Goal: Information Seeking & Learning: Learn about a topic

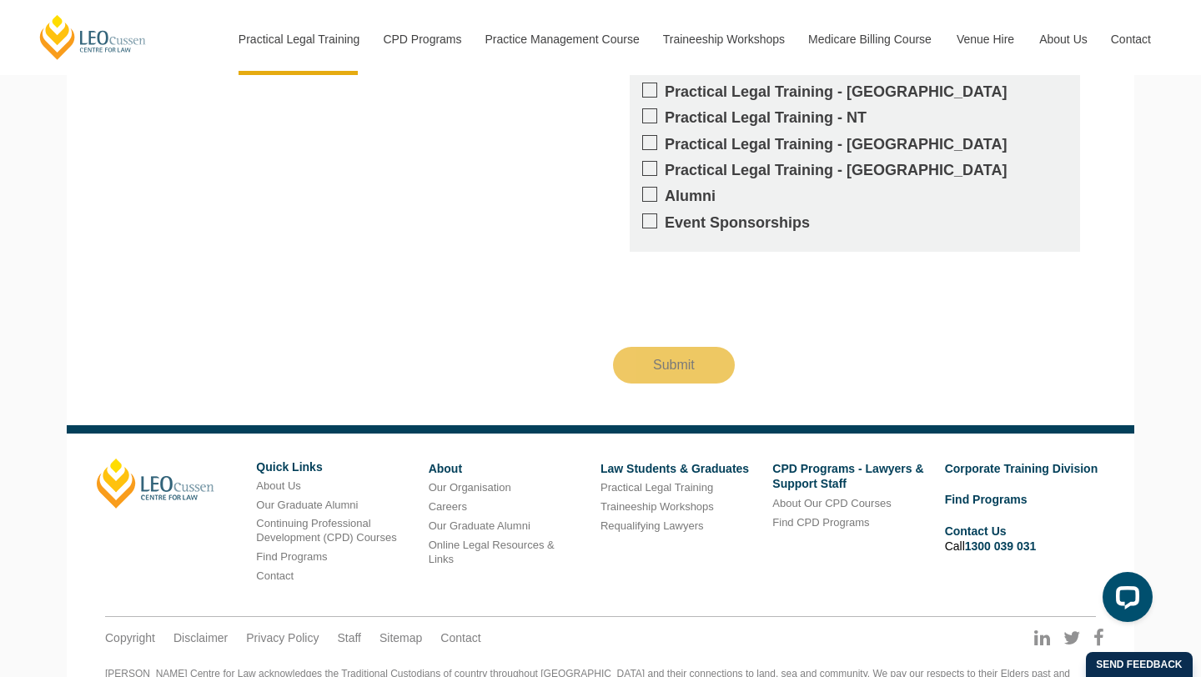
scroll to position [1786, 0]
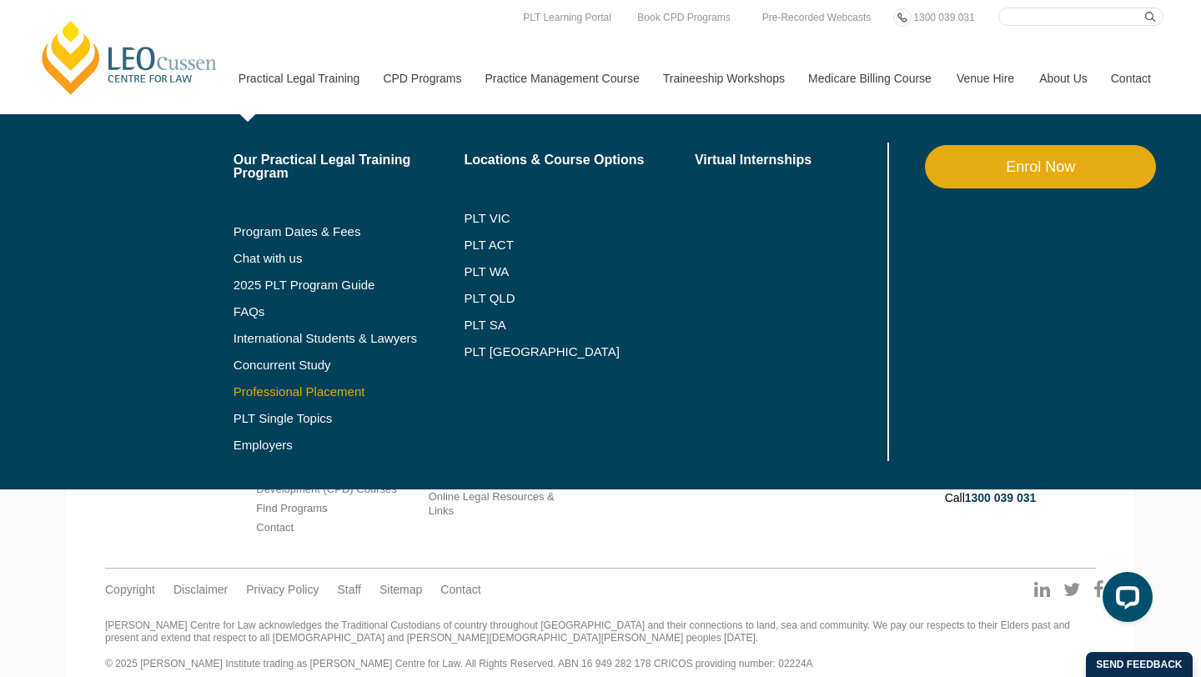
click at [248, 390] on link "Professional Placement" at bounding box center [349, 391] width 231 height 13
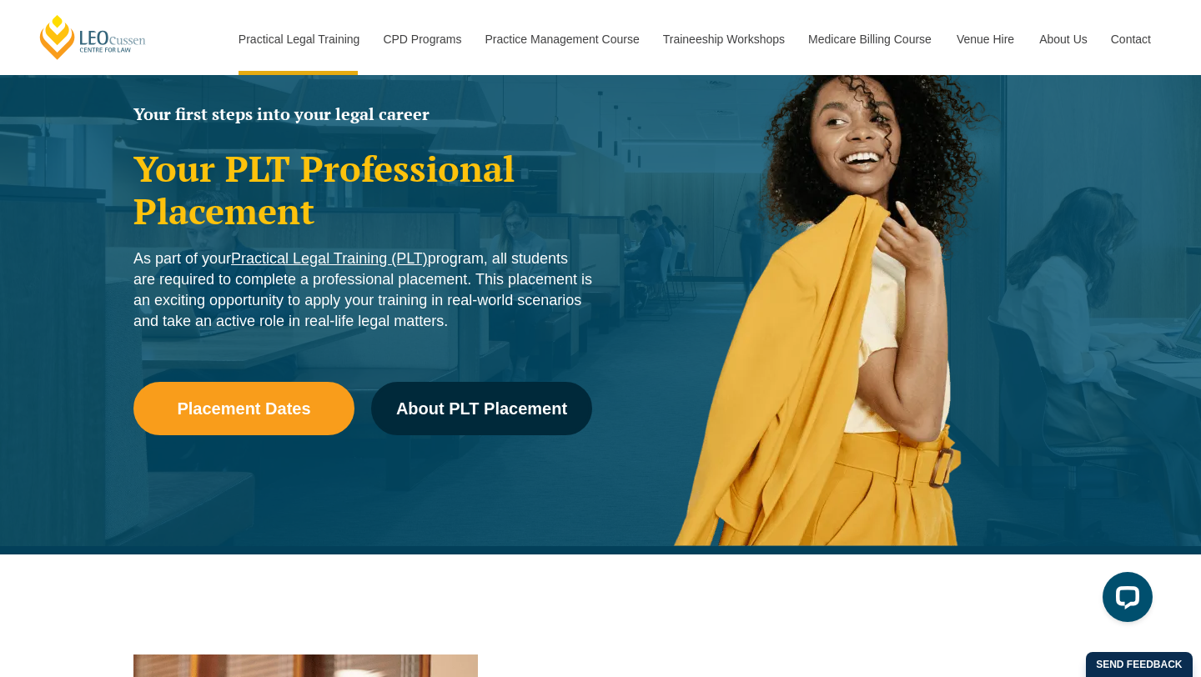
scroll to position [425, 0]
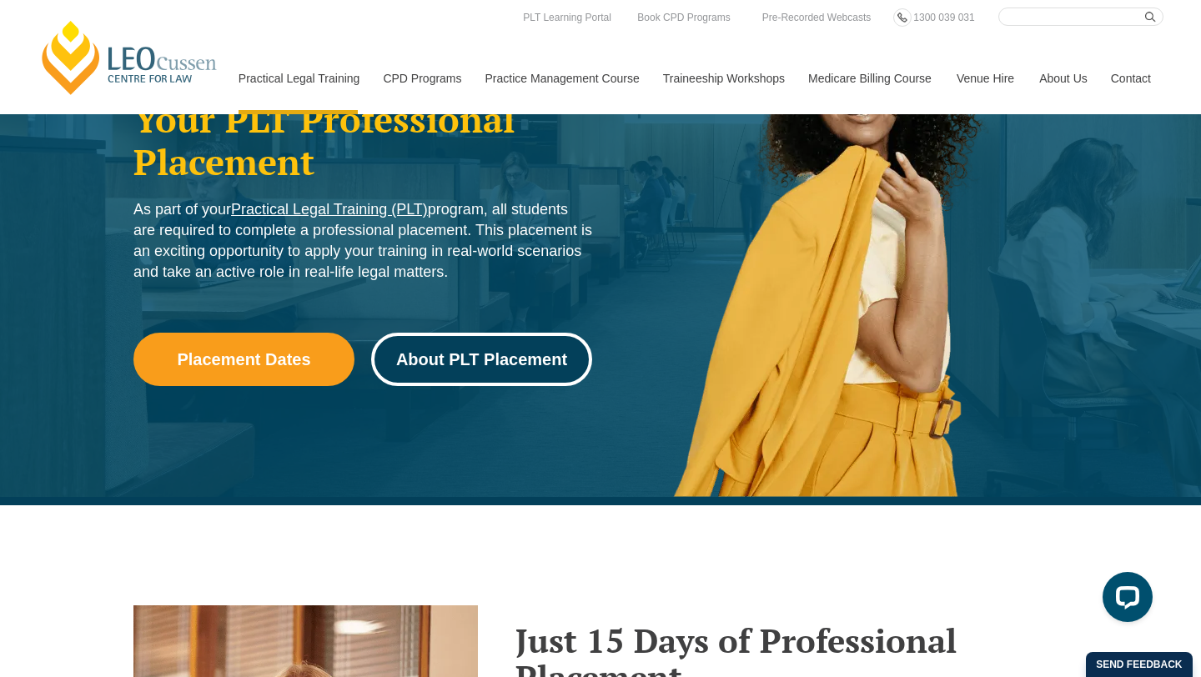
click at [531, 368] on span "About PLT Placement" at bounding box center [481, 359] width 171 height 17
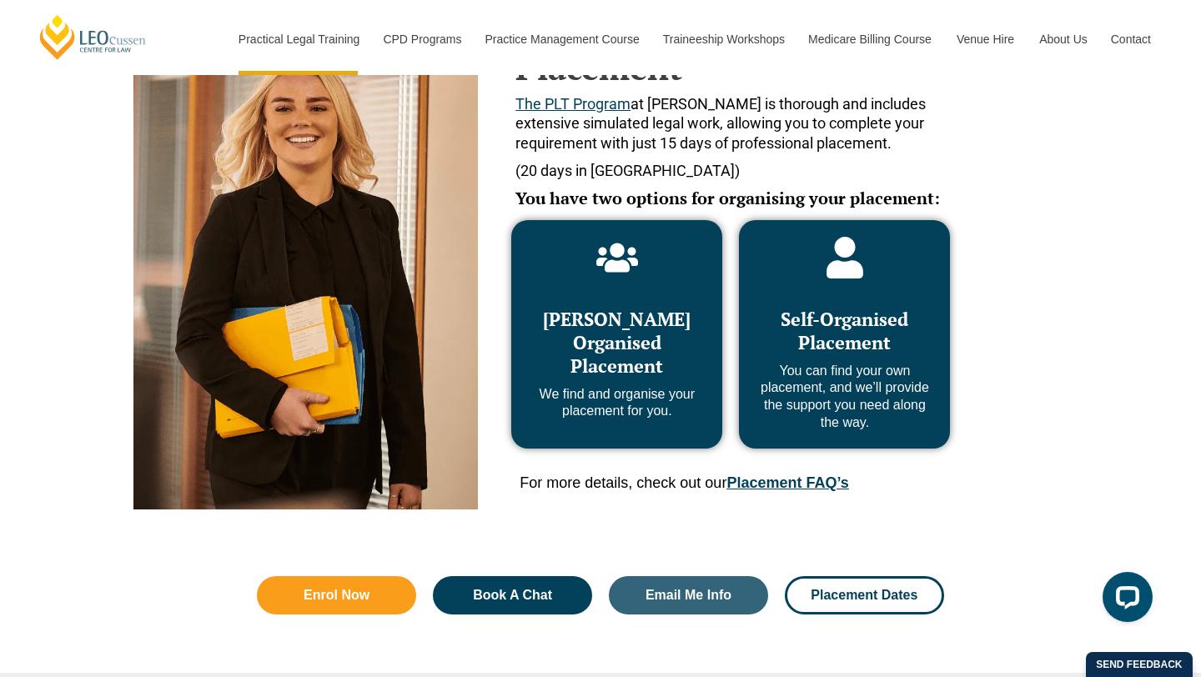
scroll to position [788, 0]
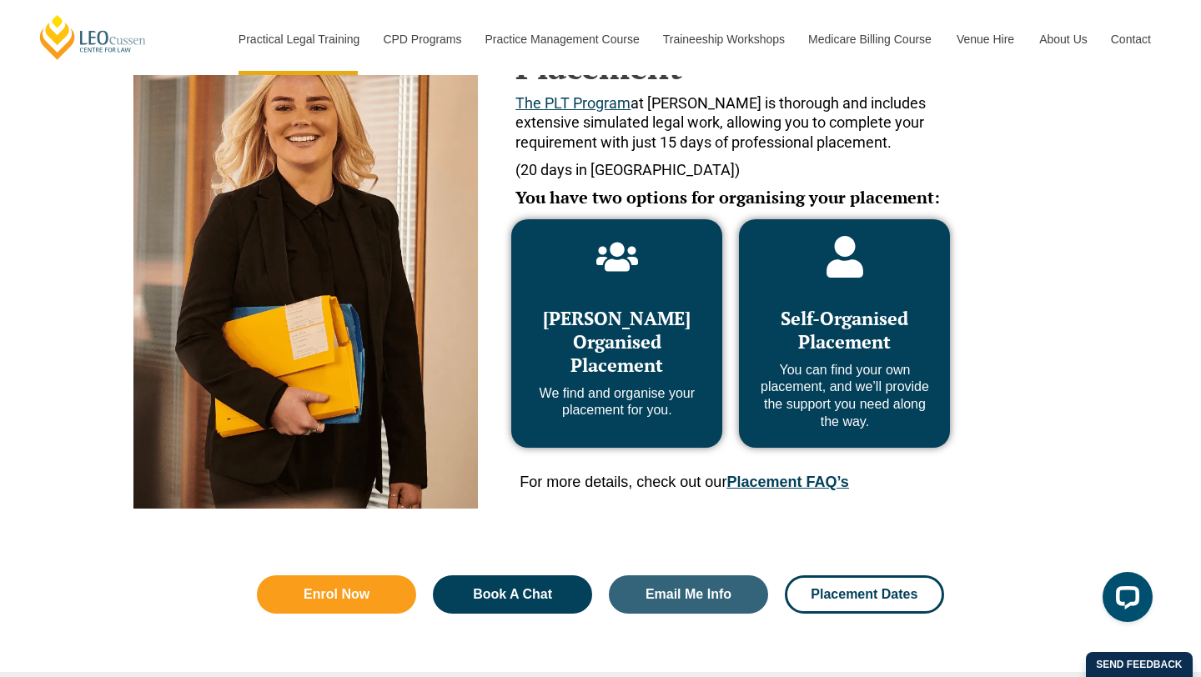
click at [780, 490] on link "Placement FAQ’s" at bounding box center [788, 482] width 122 height 17
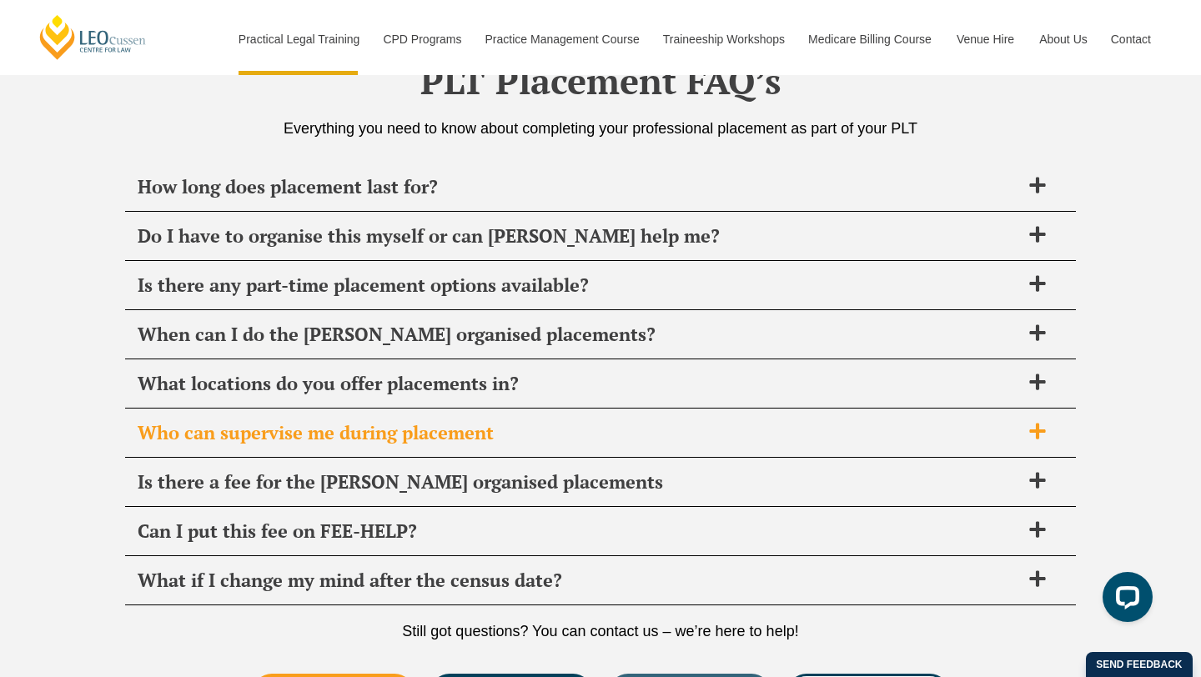
scroll to position [5896, 0]
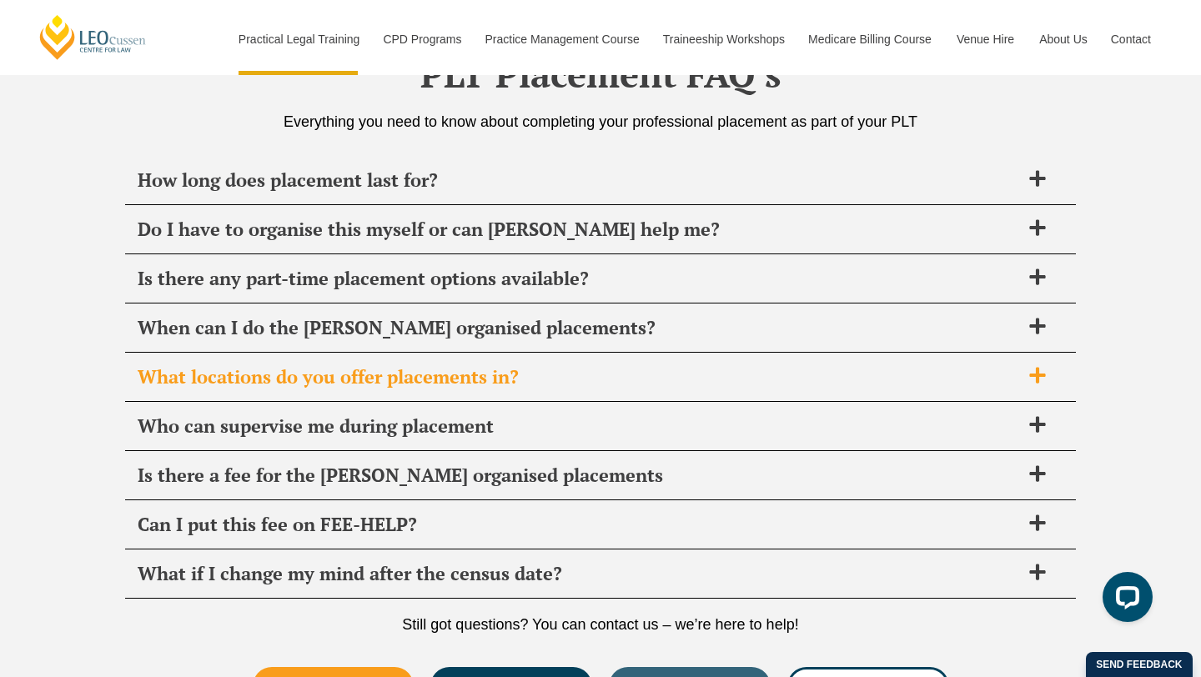
click at [622, 379] on span "What locations do you offer placements in?" at bounding box center [579, 376] width 883 height 23
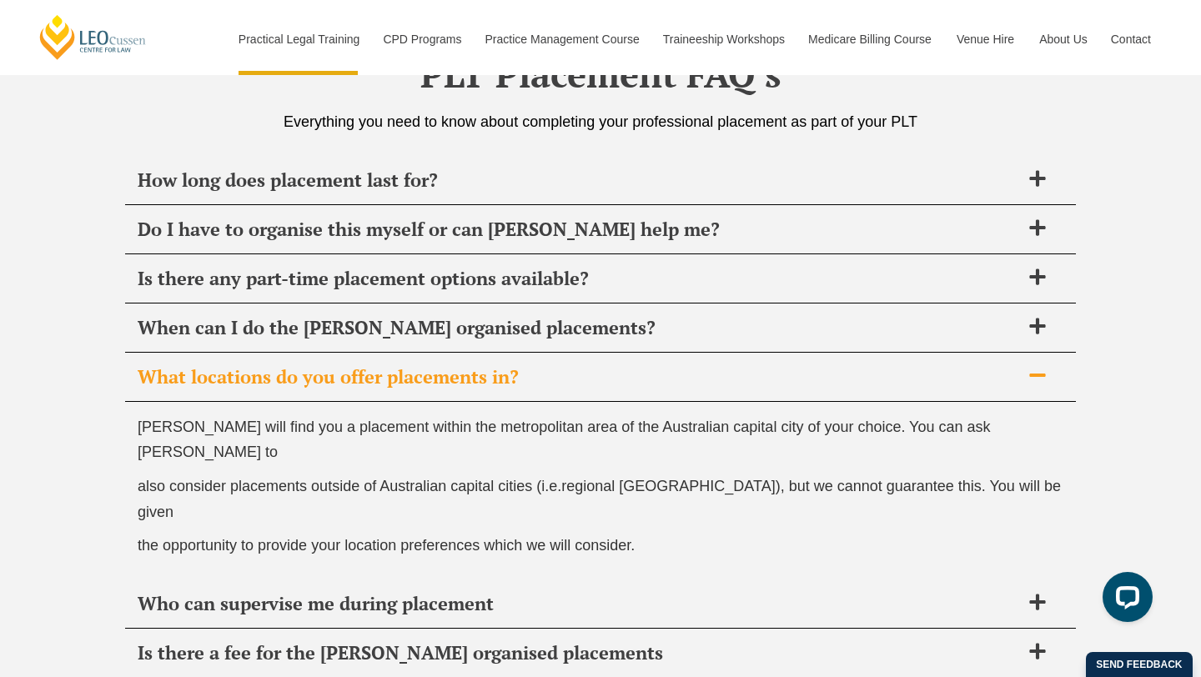
click at [622, 379] on span "What locations do you offer placements in?" at bounding box center [579, 376] width 883 height 23
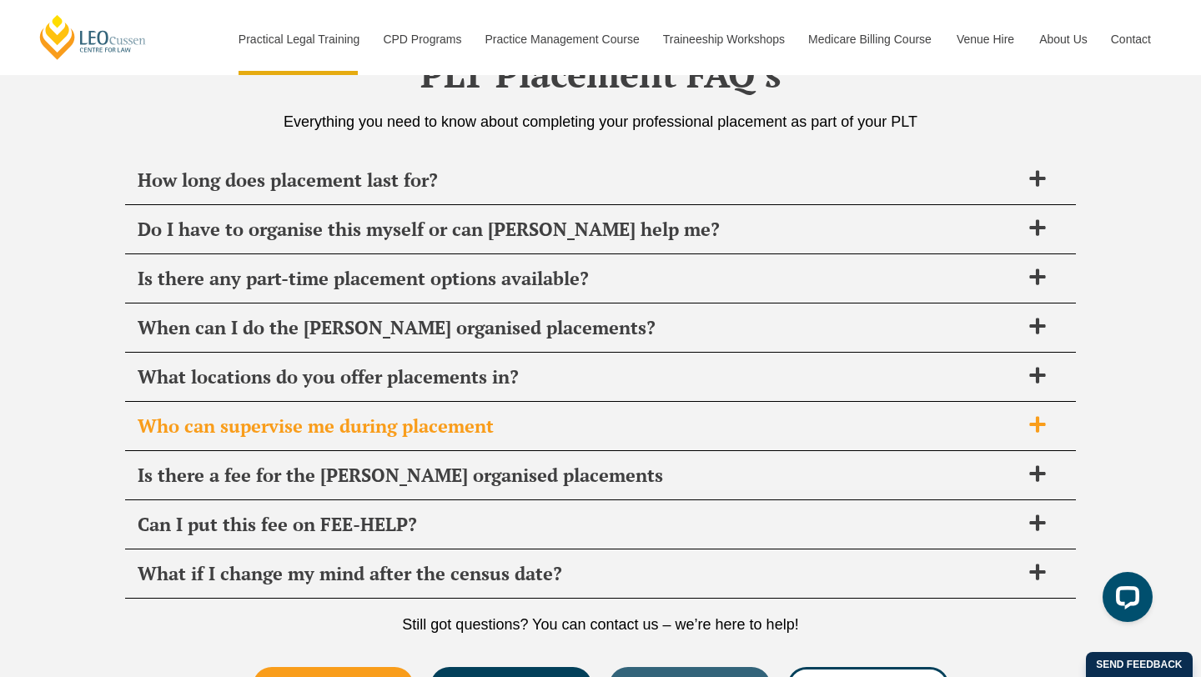
click at [588, 432] on span "Who can supervise me during placement" at bounding box center [579, 426] width 883 height 23
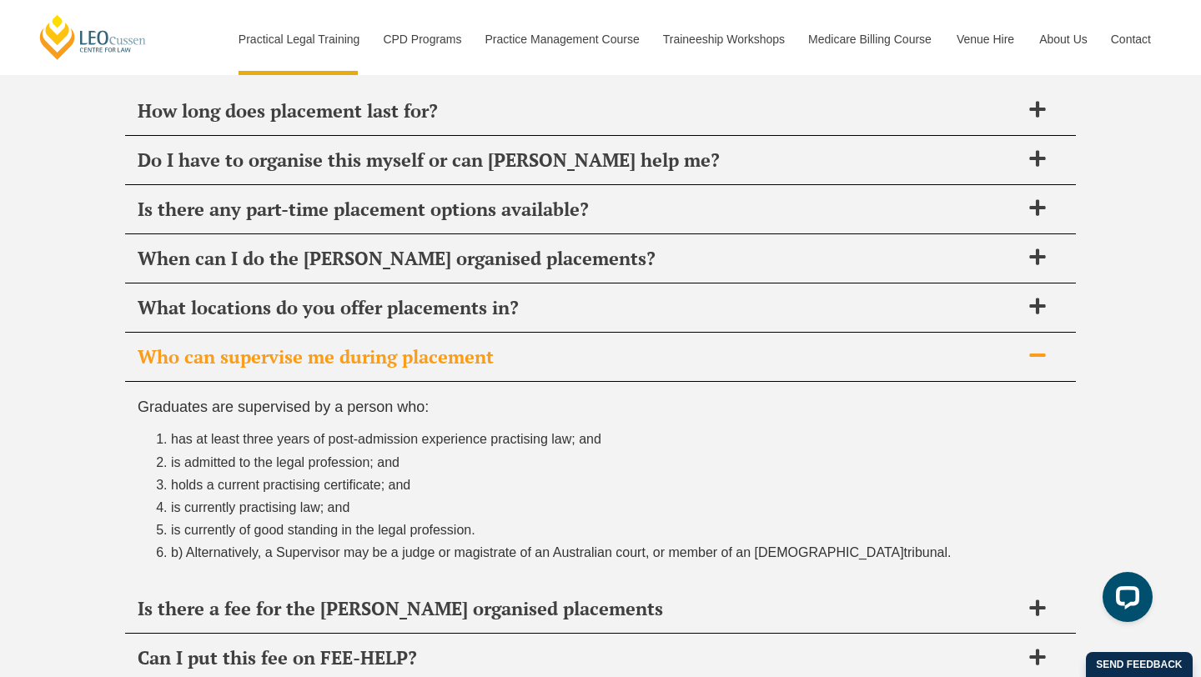
scroll to position [5979, 0]
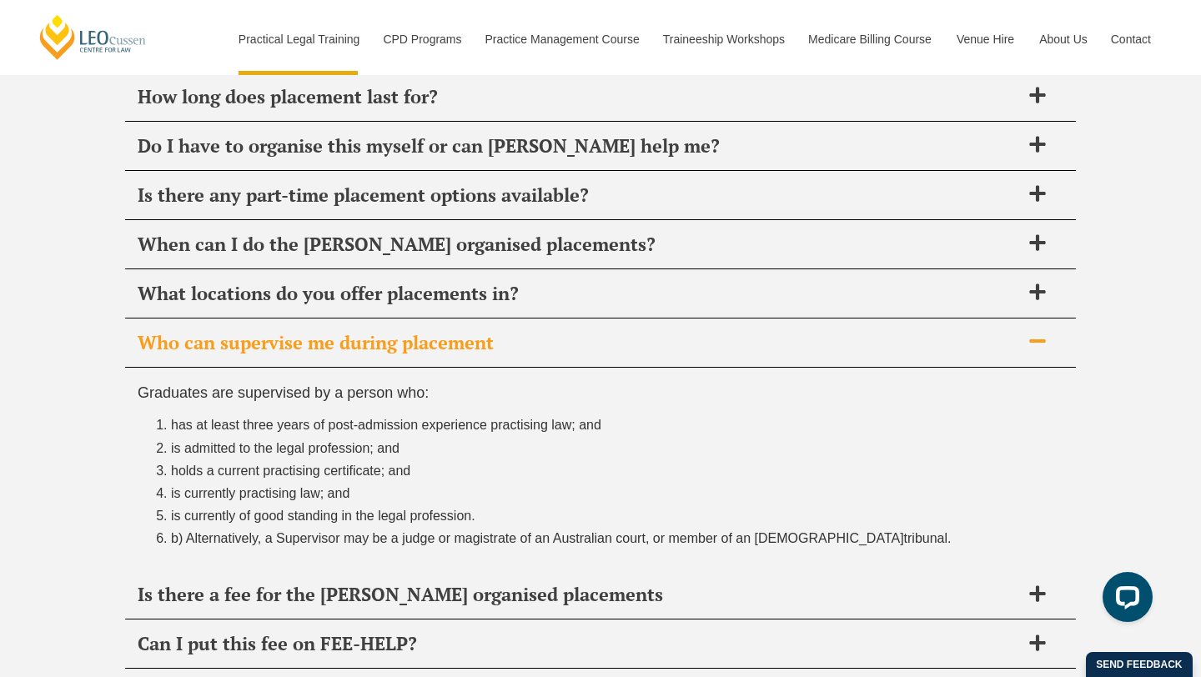
click at [524, 340] on span "Who can supervise me during placement" at bounding box center [579, 342] width 883 height 23
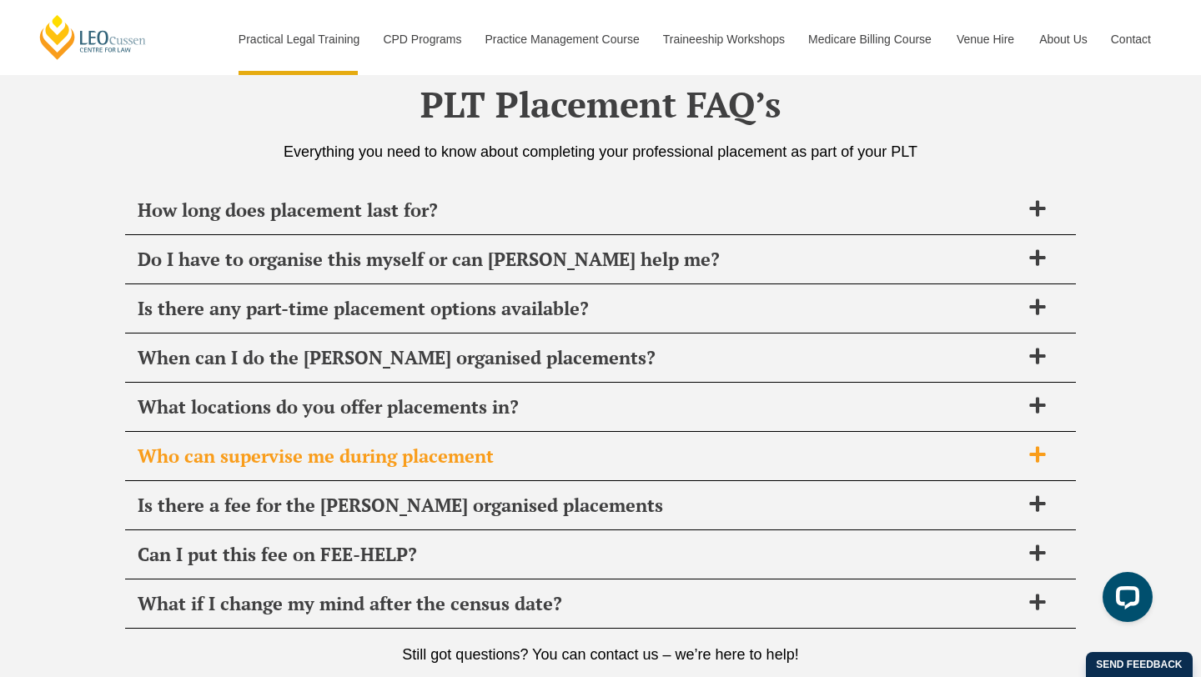
scroll to position [5867, 0]
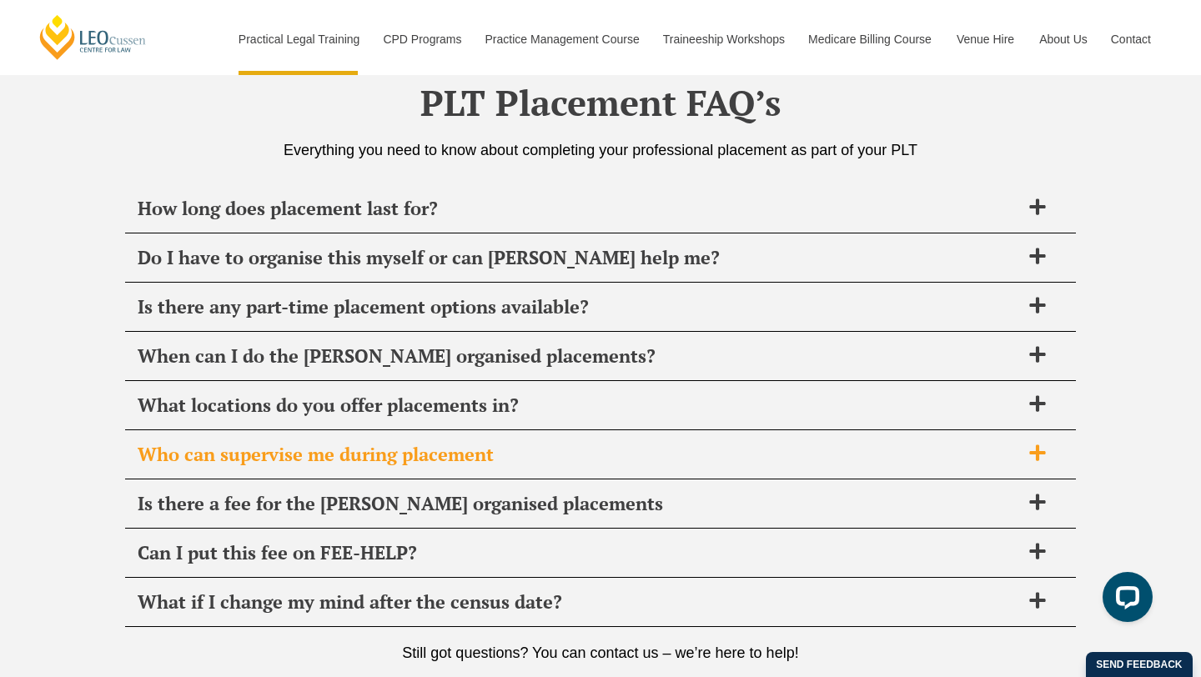
click at [466, 451] on span "Who can supervise me during placement" at bounding box center [579, 454] width 883 height 23
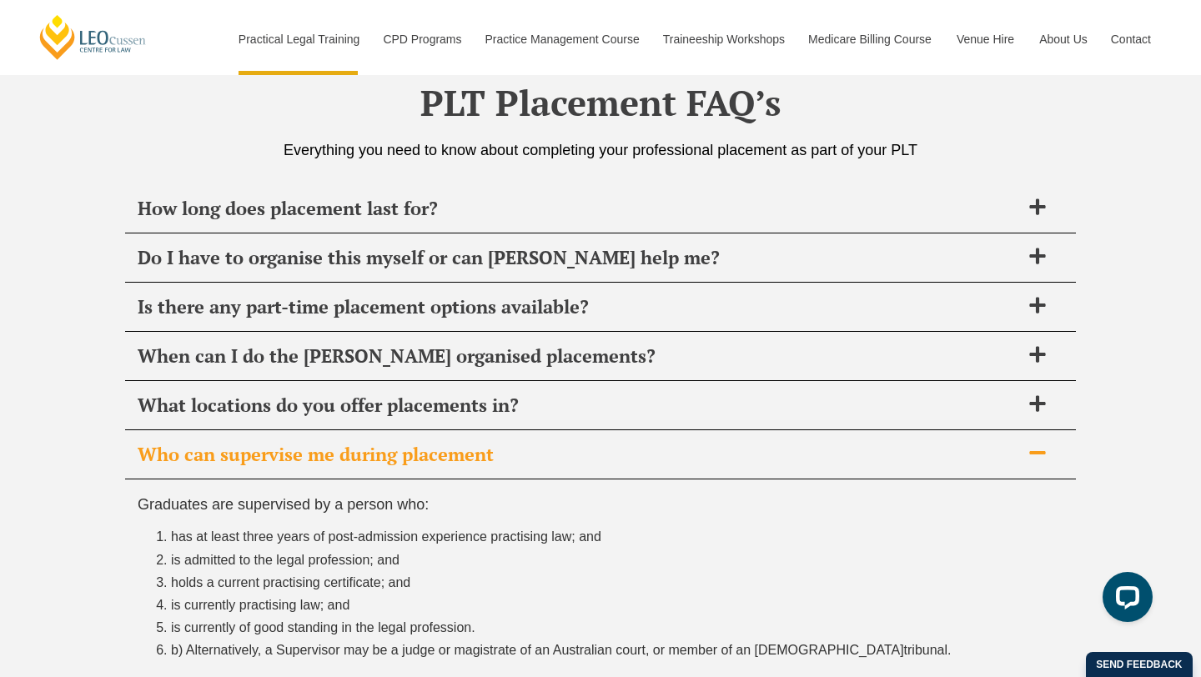
scroll to position [5980, 0]
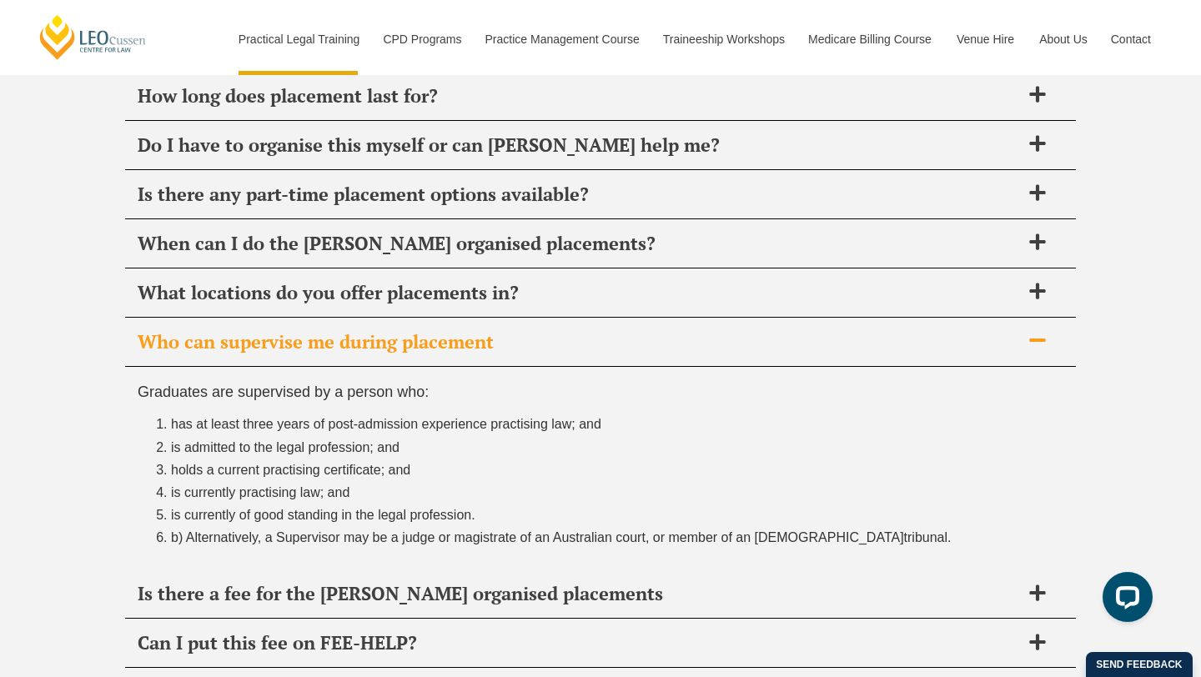
click at [492, 346] on span "Who can supervise me during placement" at bounding box center [579, 341] width 883 height 23
